Goal: Information Seeking & Learning: Check status

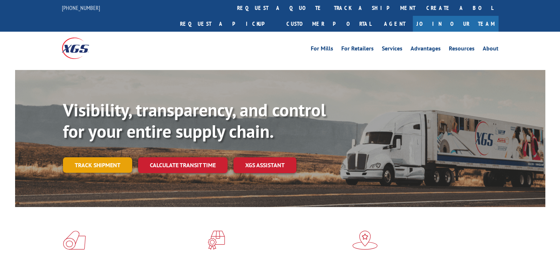
click at [116, 157] on link "Track shipment" at bounding box center [97, 164] width 69 height 15
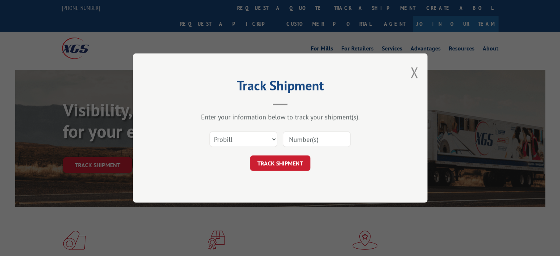
click at [246, 147] on div "Select category... Probill BOL PO" at bounding box center [280, 139] width 221 height 24
drag, startPoint x: 234, startPoint y: 141, endPoint x: 218, endPoint y: 146, distance: 16.4
click at [234, 142] on select "Select category... Probill BOL PO" at bounding box center [243, 138] width 68 height 15
select select "po"
click at [209, 131] on select "Select category... Probill BOL PO" at bounding box center [243, 138] width 68 height 15
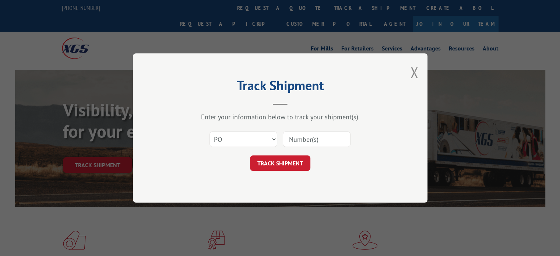
paste input "19510201"
type input "19510201"
click at [278, 160] on button "TRACK SHIPMENT" at bounding box center [280, 162] width 60 height 15
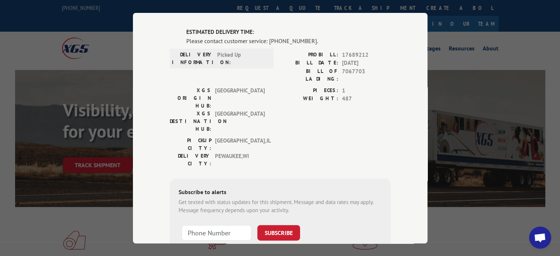
scroll to position [22, 0]
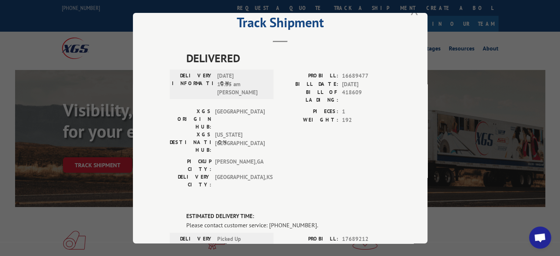
click at [411, 13] on button "Close modal" at bounding box center [414, 10] width 8 height 20
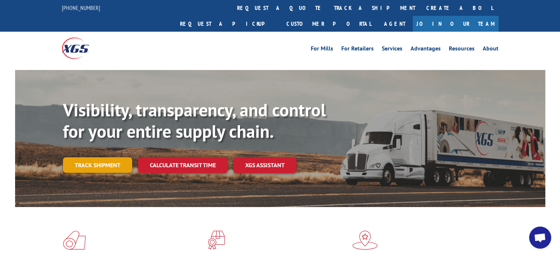
click at [110, 157] on link "Track shipment" at bounding box center [97, 164] width 69 height 15
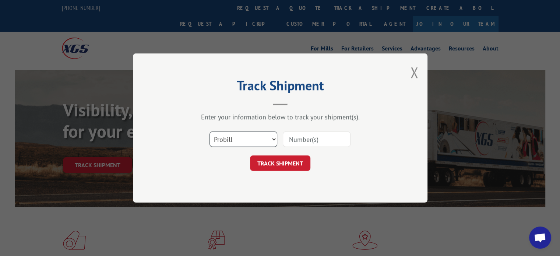
click at [241, 142] on select "Select category... Probill BOL PO" at bounding box center [243, 138] width 68 height 15
select select "po"
click at [209, 131] on select "Select category... Probill BOL PO" at bounding box center [243, 138] width 68 height 15
click at [319, 135] on input at bounding box center [317, 138] width 68 height 15
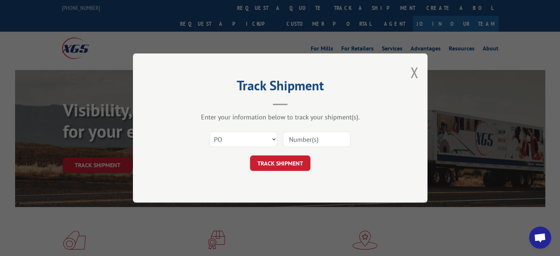
paste input "19510188"
type input "19510188"
click at [274, 154] on form "Select category... Probill BOL PO 19510188 TRACK SHIPMENT" at bounding box center [280, 149] width 221 height 44
click at [271, 160] on button "TRACK SHIPMENT" at bounding box center [280, 162] width 60 height 15
